Goal: Use online tool/utility

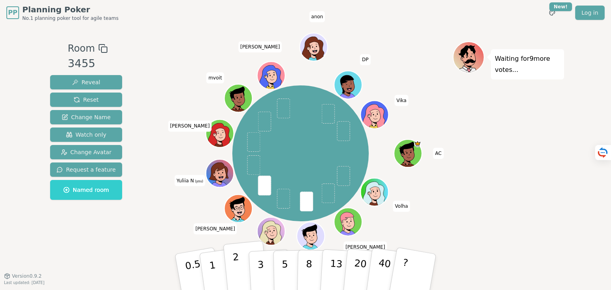
click at [240, 262] on button "2" at bounding box center [245, 272] width 45 height 63
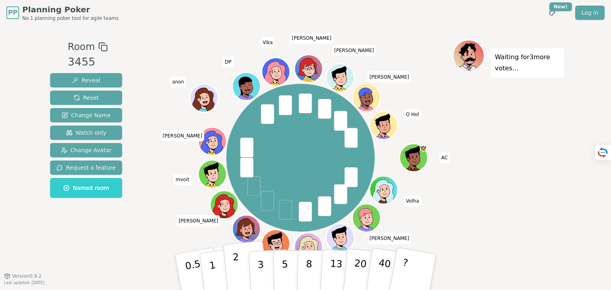
click at [244, 278] on button "2" at bounding box center [245, 272] width 45 height 63
click at [255, 276] on button "3" at bounding box center [269, 273] width 43 height 62
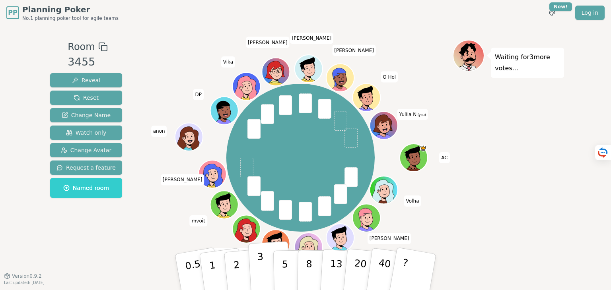
click at [263, 276] on button "3" at bounding box center [269, 273] width 43 height 62
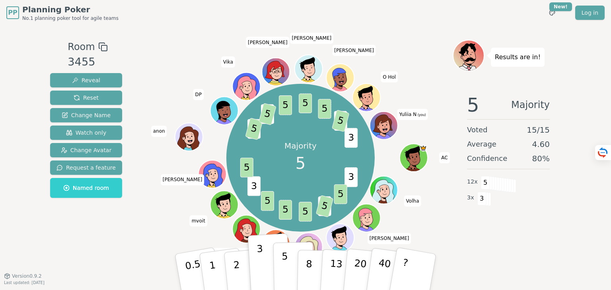
click at [285, 265] on p "5" at bounding box center [285, 272] width 7 height 43
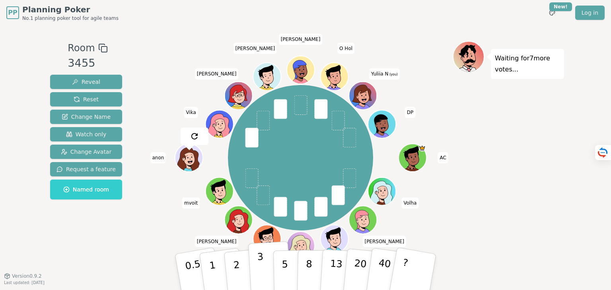
click at [261, 273] on p "3" at bounding box center [261, 272] width 9 height 43
